Goal: Information Seeking & Learning: Learn about a topic

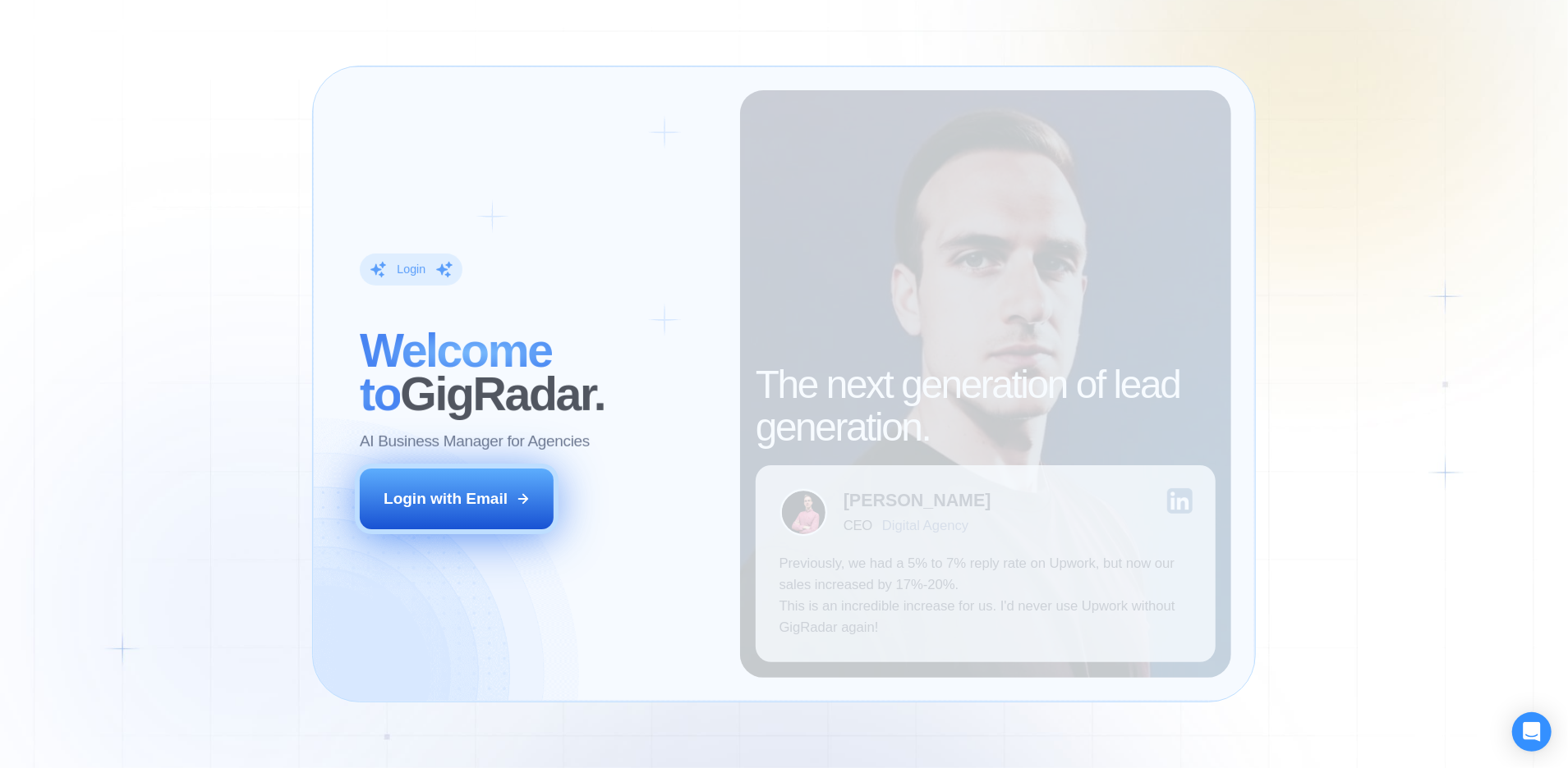
click at [462, 503] on div "Login with Email" at bounding box center [445, 499] width 124 height 21
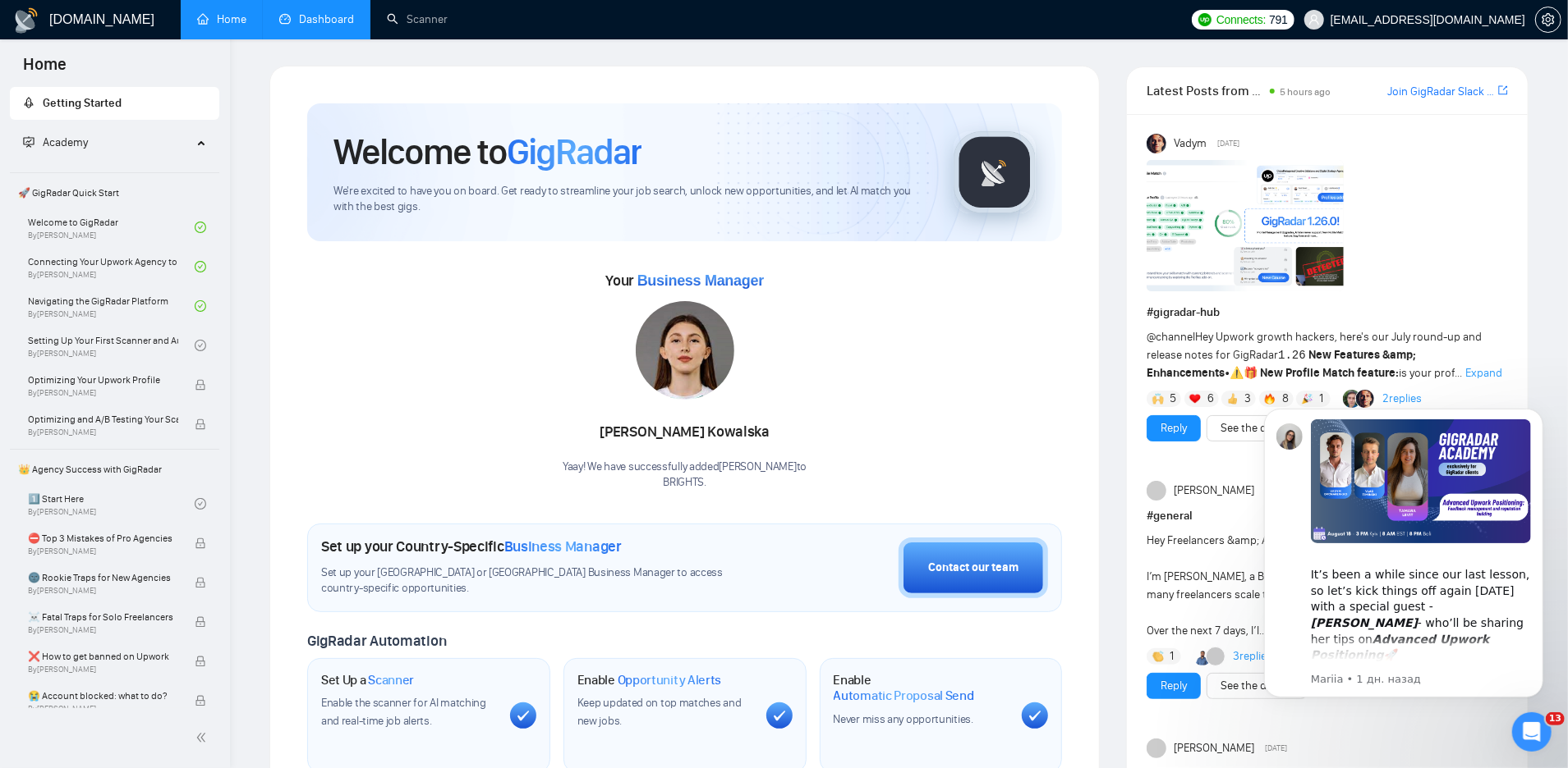
click at [326, 25] on link "Dashboard" at bounding box center [316, 20] width 75 height 14
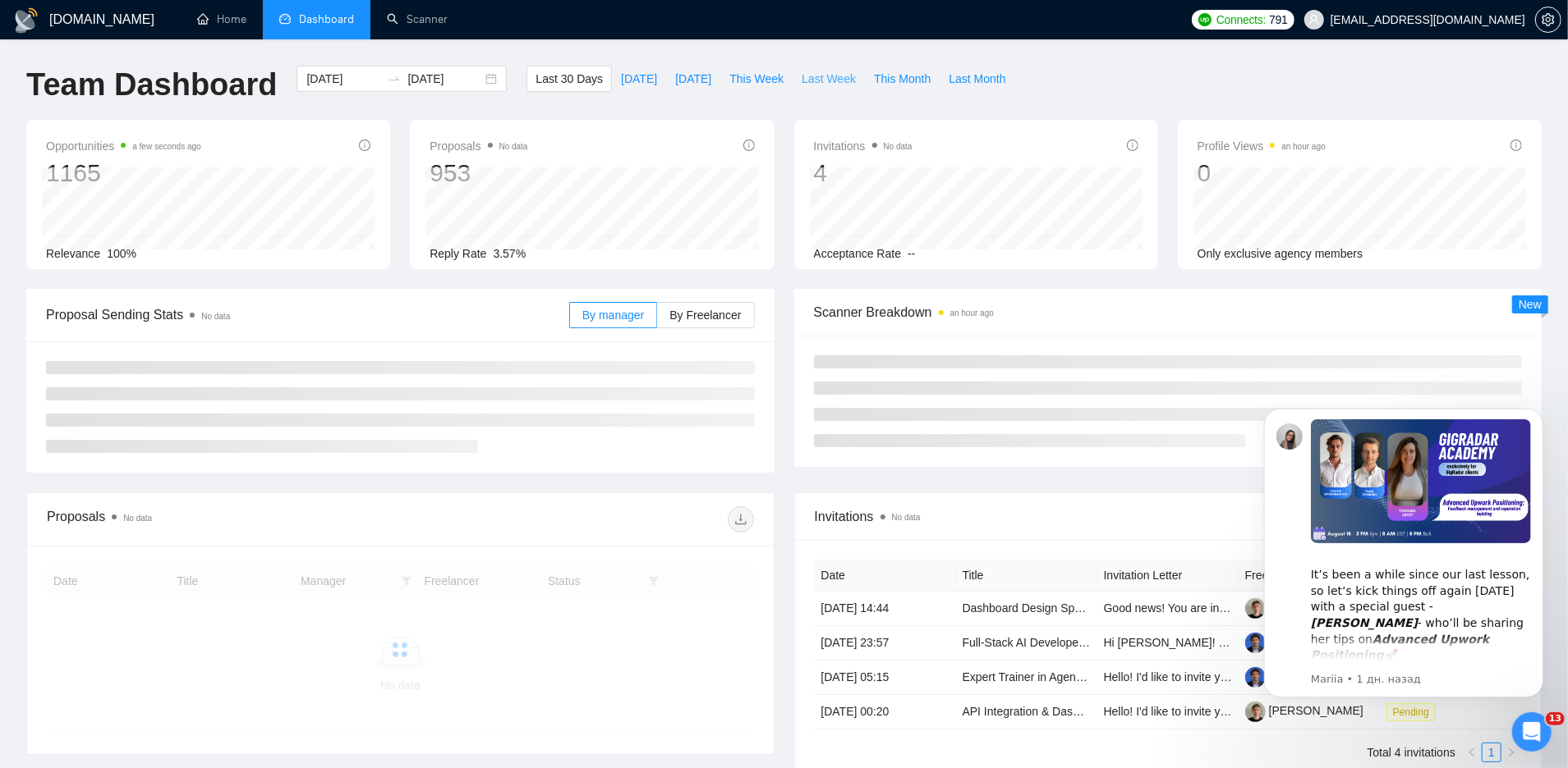
click at [837, 75] on span "Last Week" at bounding box center [828, 78] width 54 height 18
type input "[DATE]"
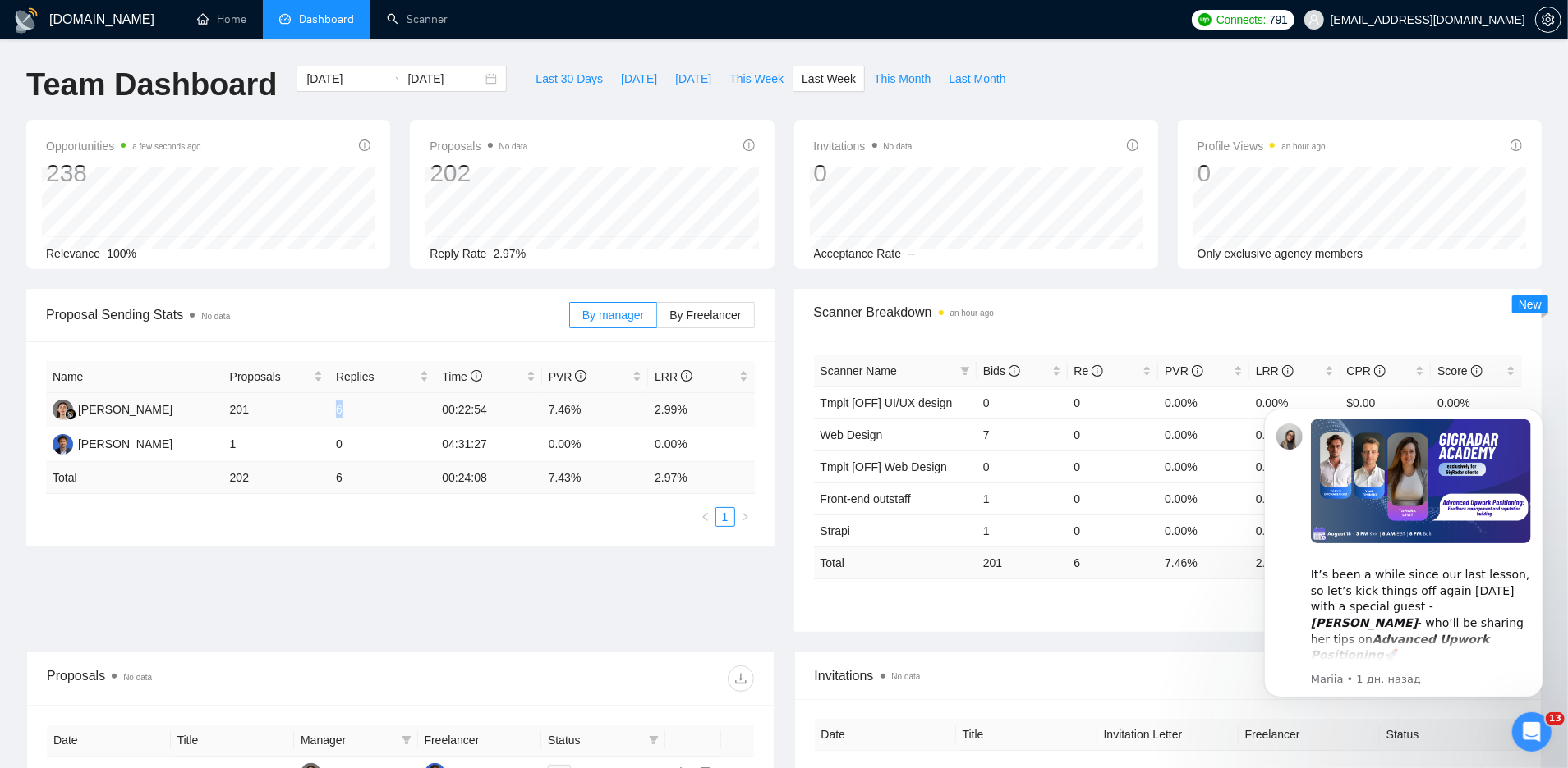
drag, startPoint x: 333, startPoint y: 414, endPoint x: 368, endPoint y: 415, distance: 35.0
click at [368, 415] on td "6" at bounding box center [382, 410] width 106 height 35
copy td "6"
drag, startPoint x: 653, startPoint y: 413, endPoint x: 699, endPoint y: 409, distance: 46.2
click at [701, 411] on td "2.99%" at bounding box center [701, 410] width 106 height 35
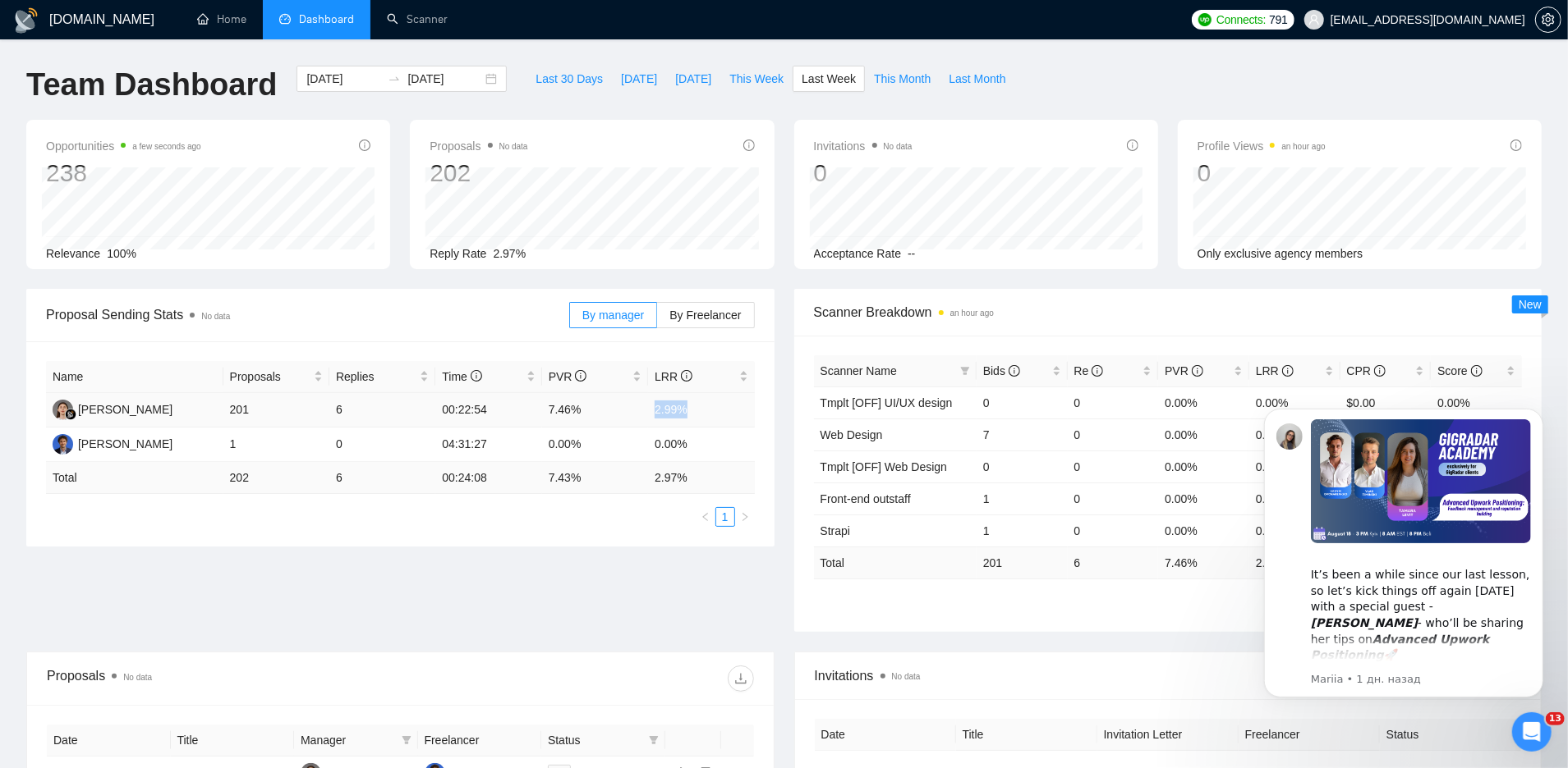
copy td "2.99%"
drag, startPoint x: 538, startPoint y: 411, endPoint x: 615, endPoint y: 409, distance: 77.0
click at [616, 410] on tr "Karolina [STREET_ADDRESS] 6 00:22:54 7.46% 2.99%" at bounding box center [400, 410] width 709 height 35
copy tr "7.46%"
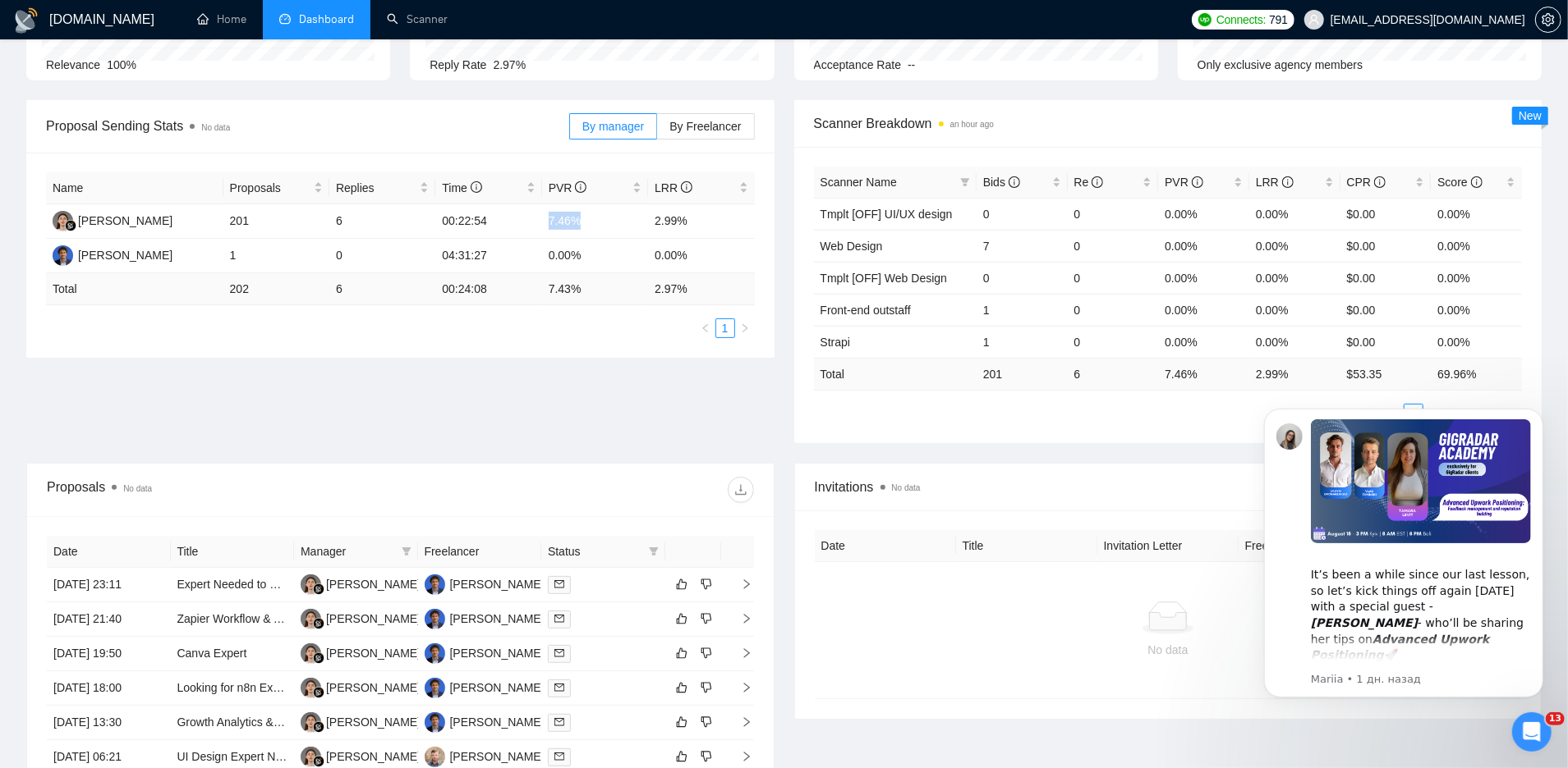
scroll to position [194, 0]
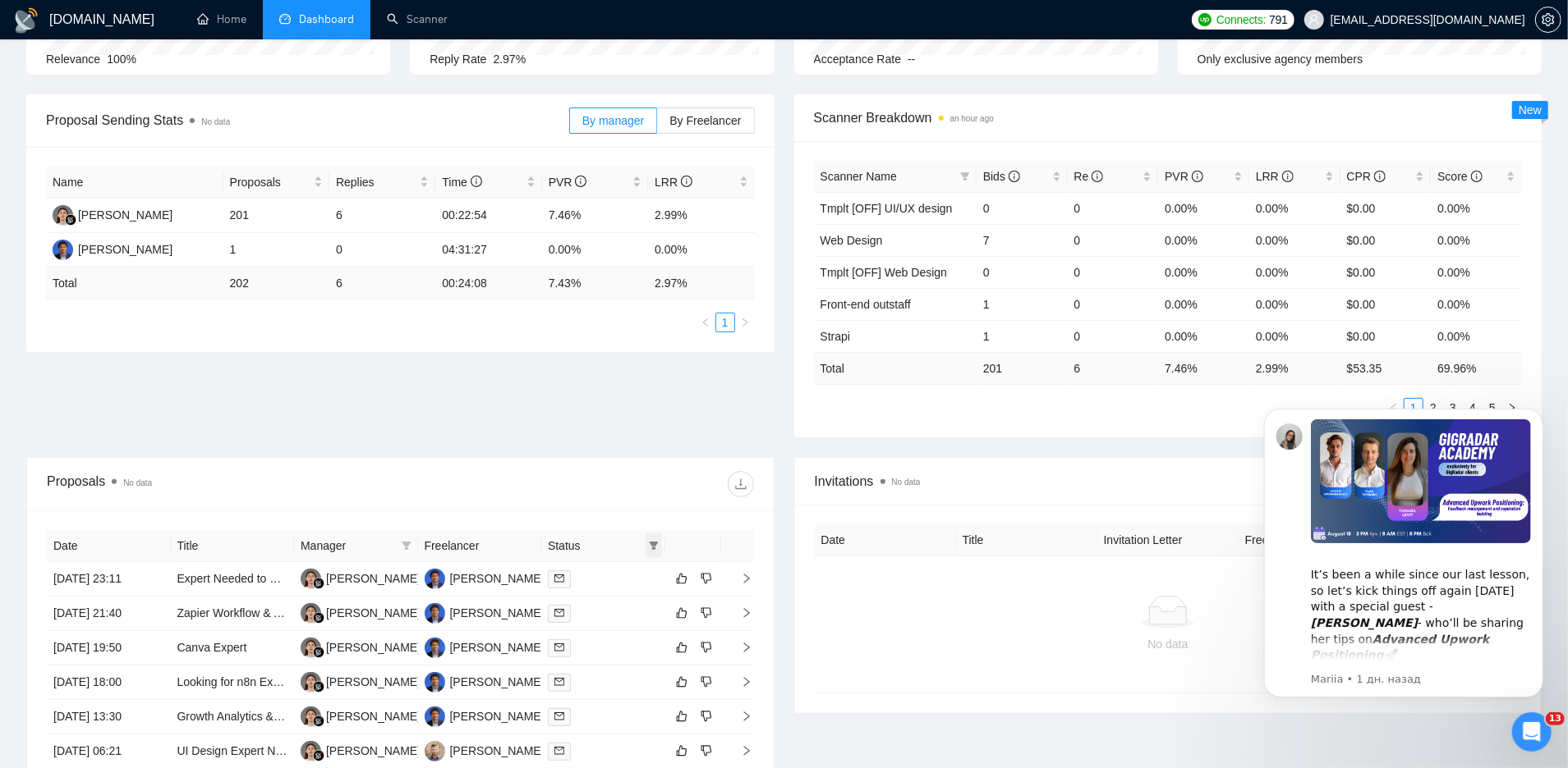
click at [653, 535] on span at bounding box center [653, 546] width 16 height 25
click at [579, 574] on input "checkbox" at bounding box center [579, 574] width 13 height 13
checkbox input "true"
click at [565, 471] on div at bounding box center [577, 484] width 353 height 26
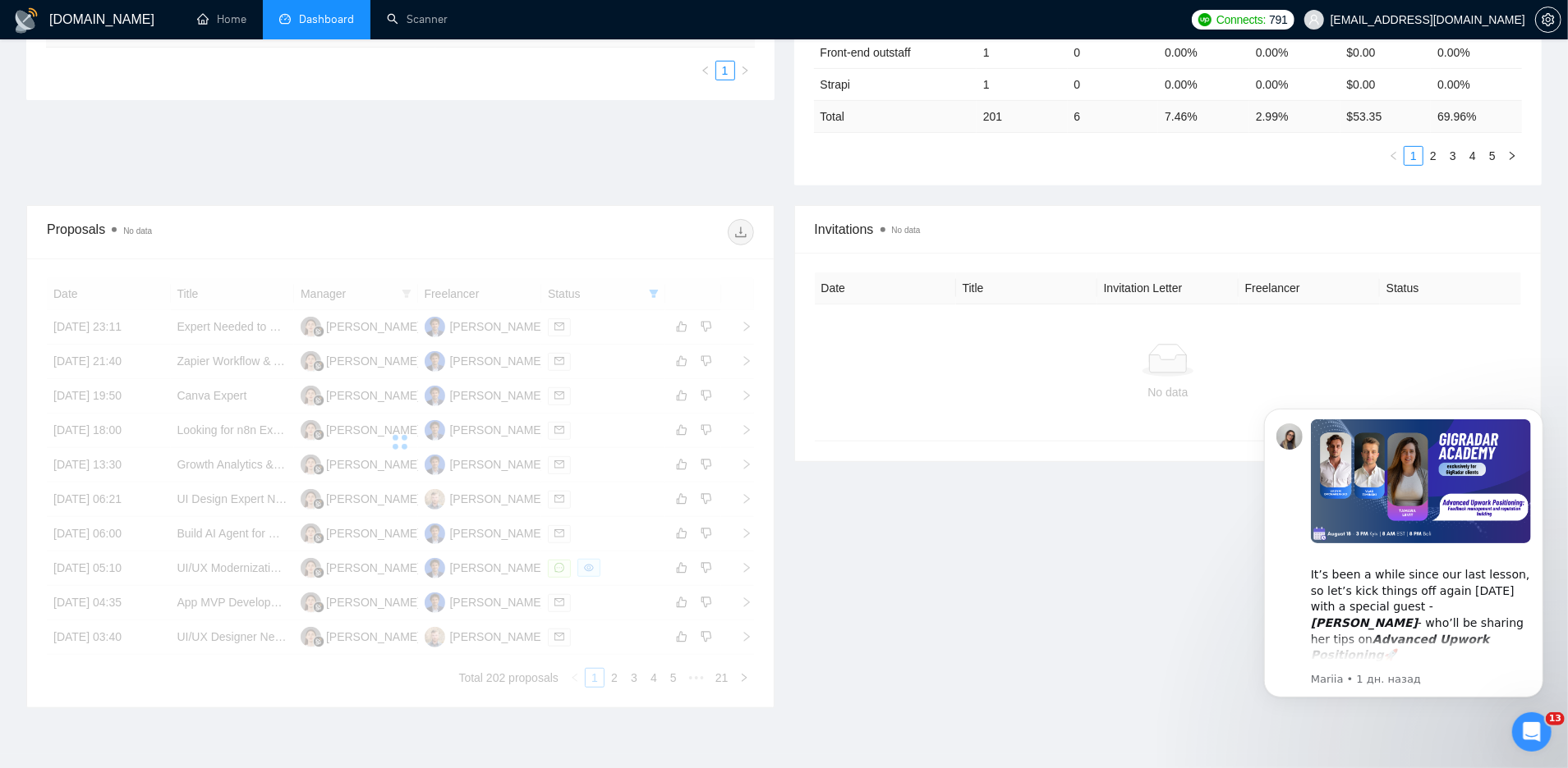
scroll to position [389, 0]
